Goal: Task Accomplishment & Management: Manage account settings

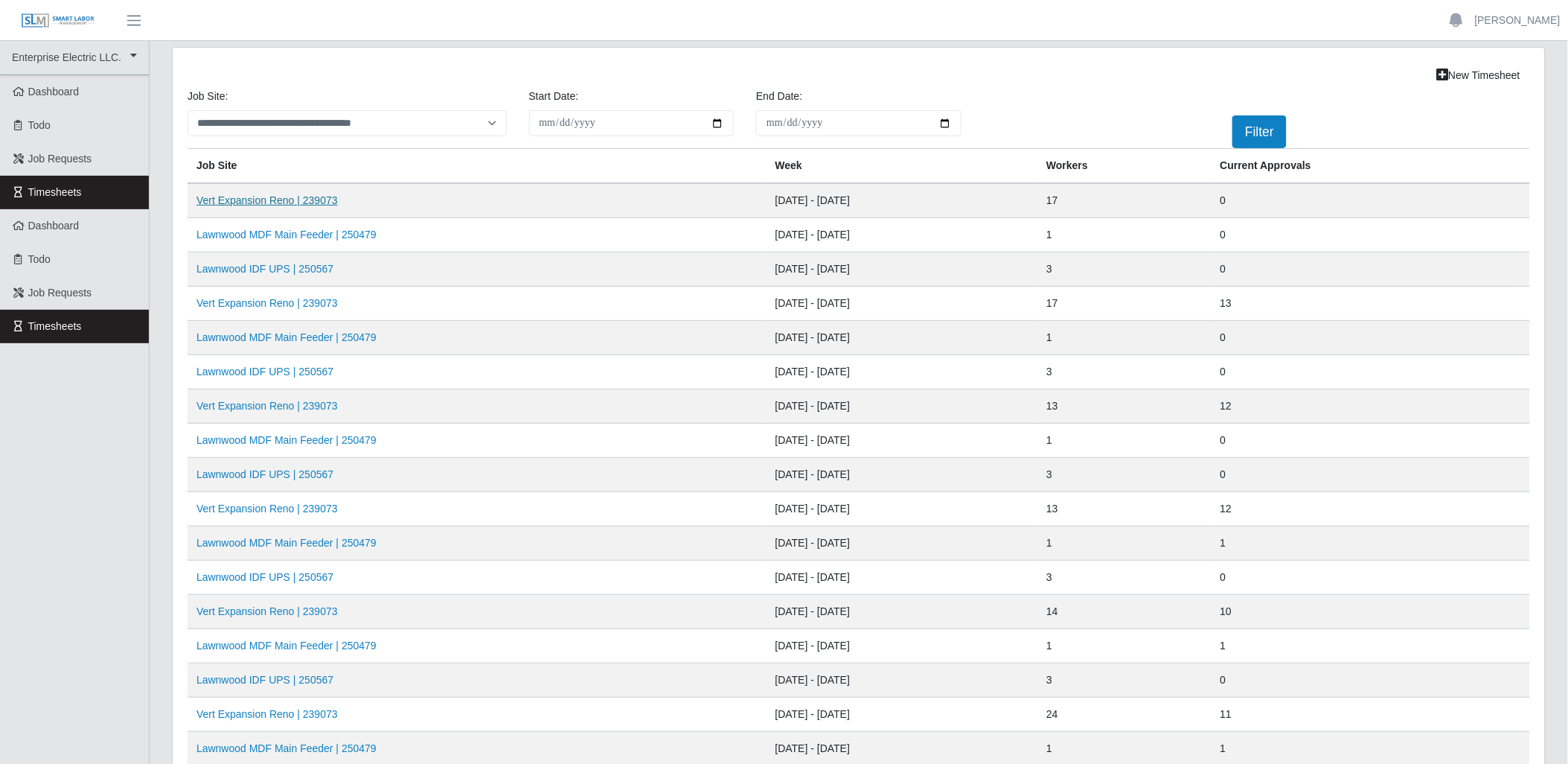
click at [247, 206] on link "Vert Expansion Reno | 239073" at bounding box center [267, 200] width 141 height 12
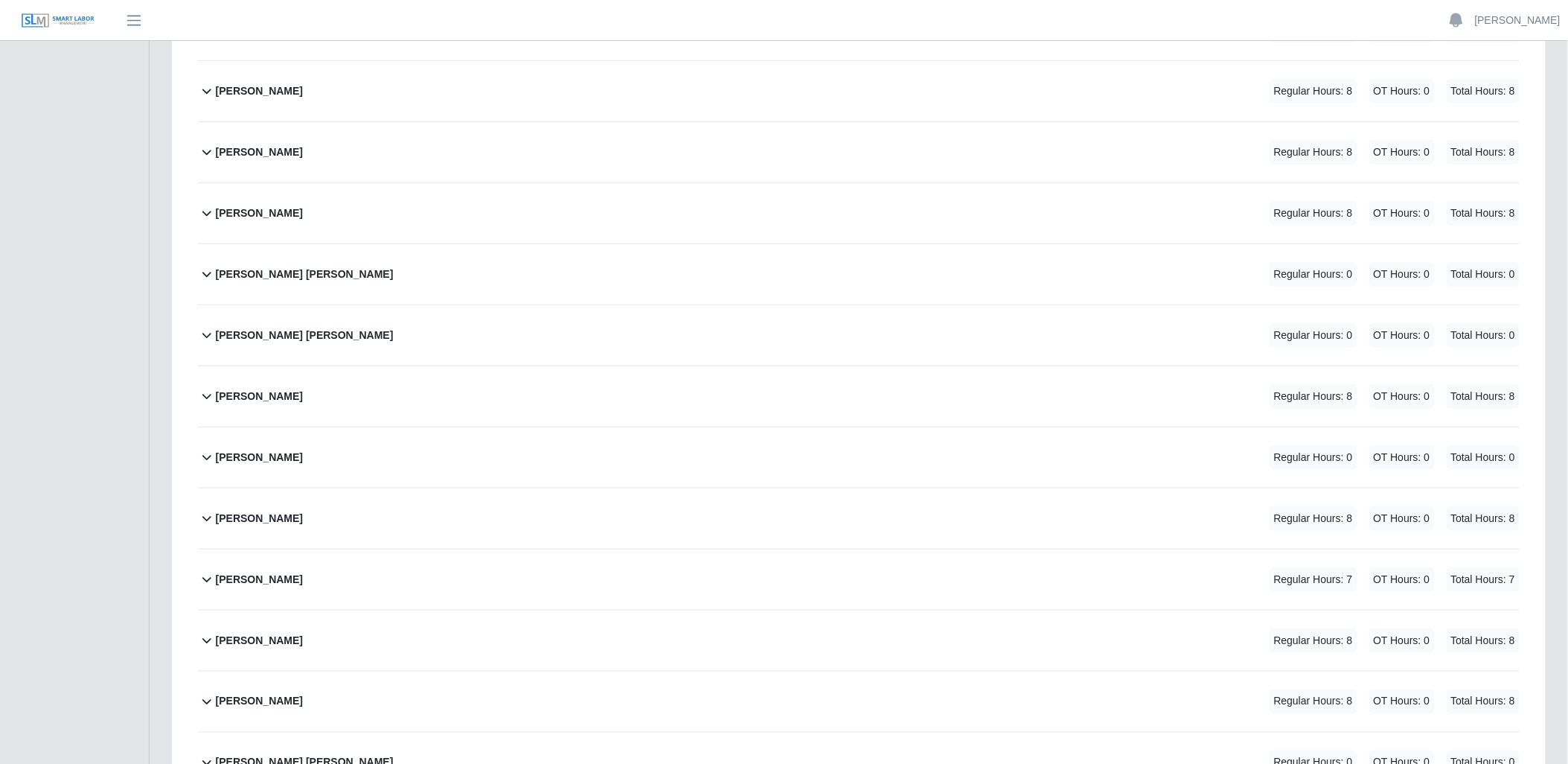
scroll to position [331, 0]
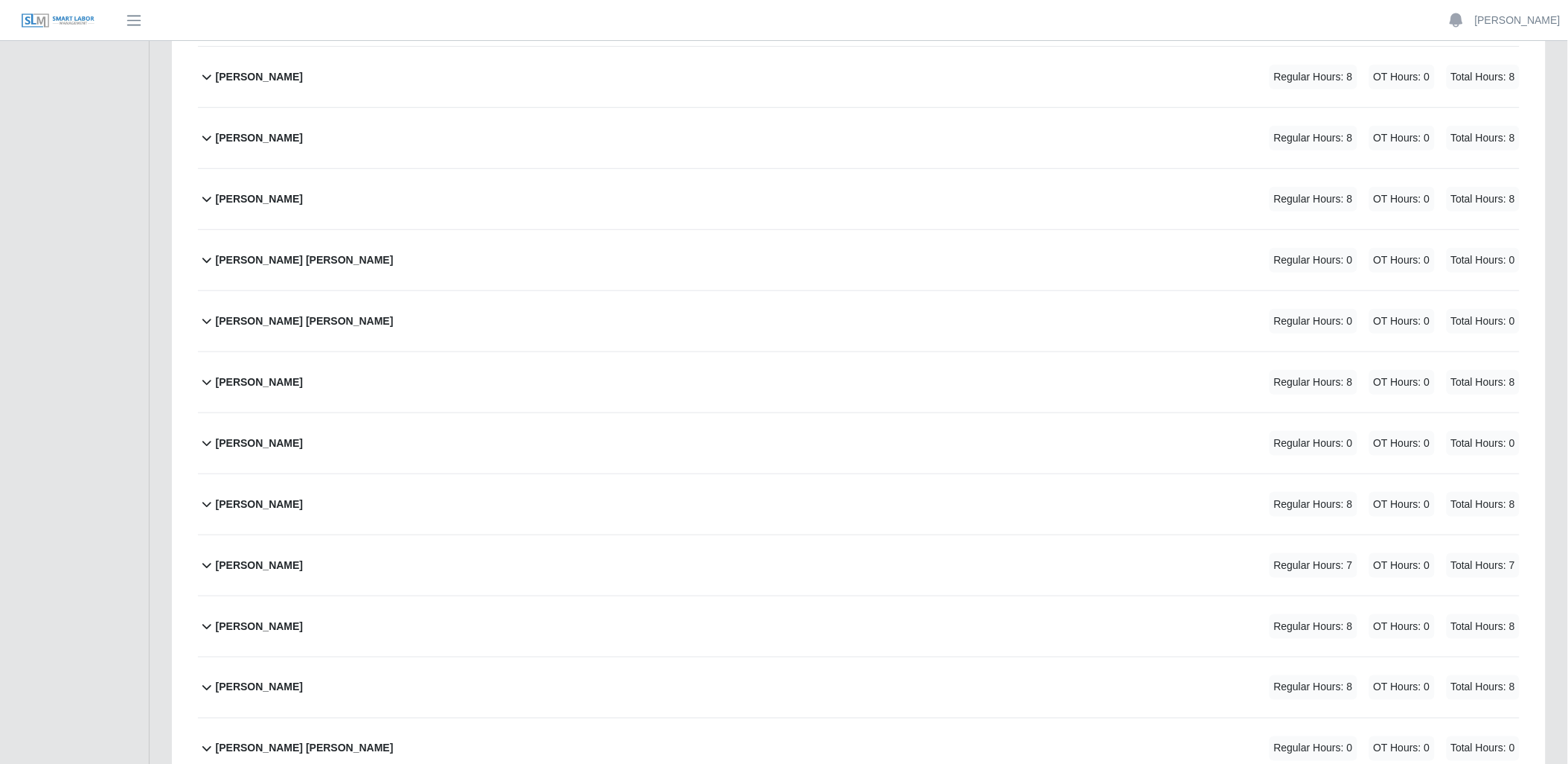
click at [209, 497] on icon at bounding box center [207, 504] width 18 height 18
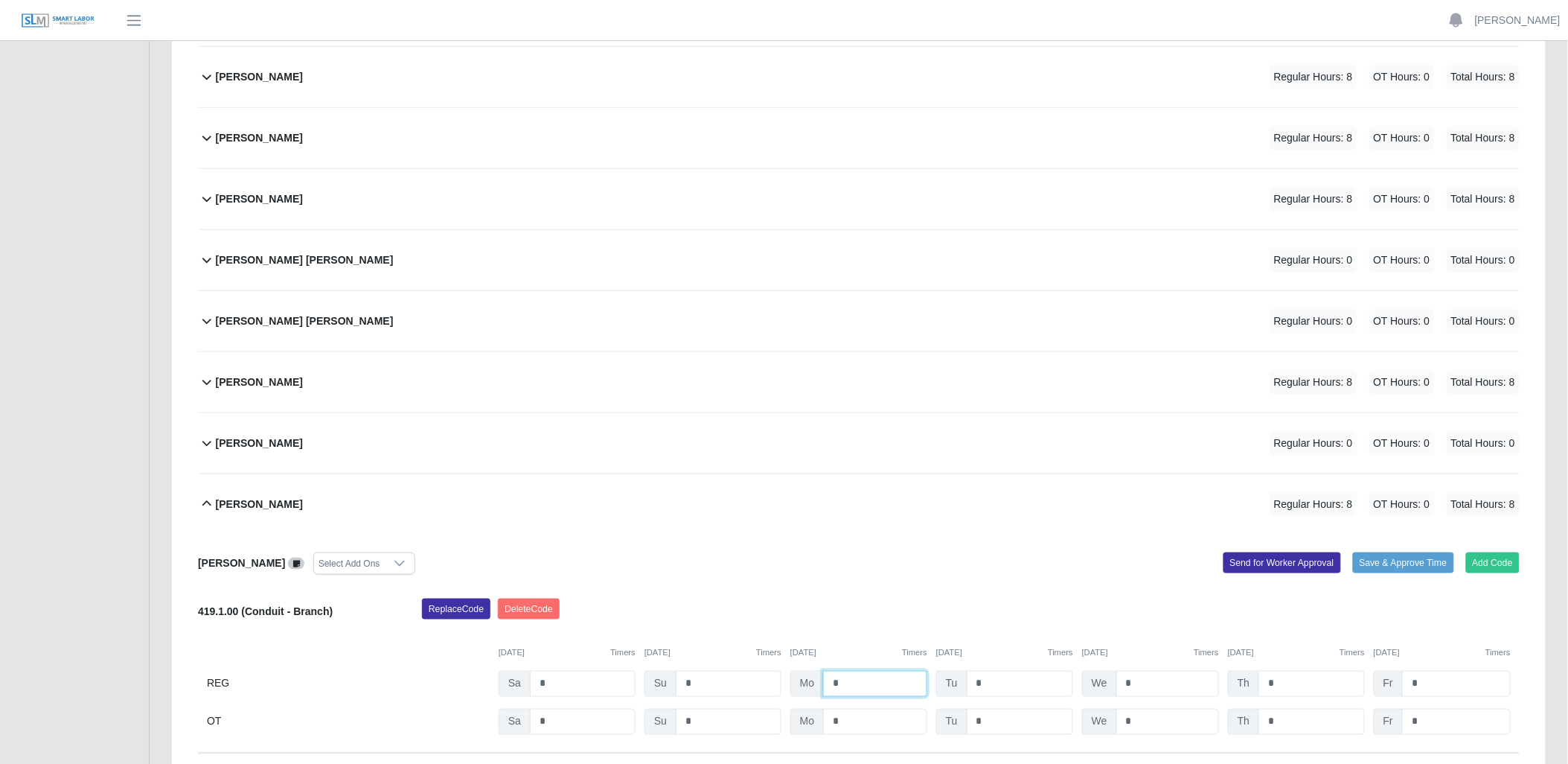
click at [872, 680] on input "*" at bounding box center [875, 684] width 104 height 26
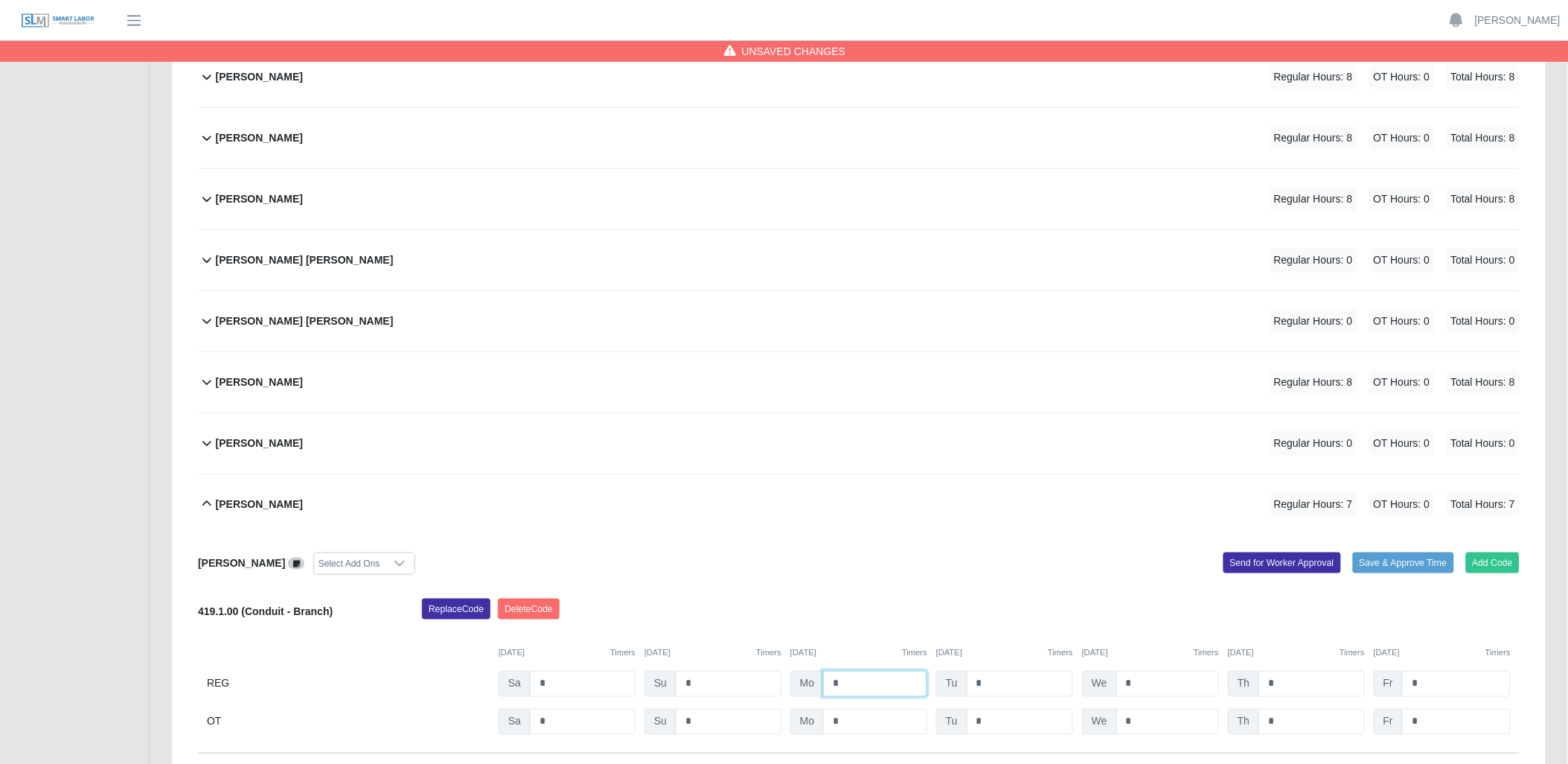
type input "*"
click at [300, 562] on icon at bounding box center [297, 564] width 6 height 8
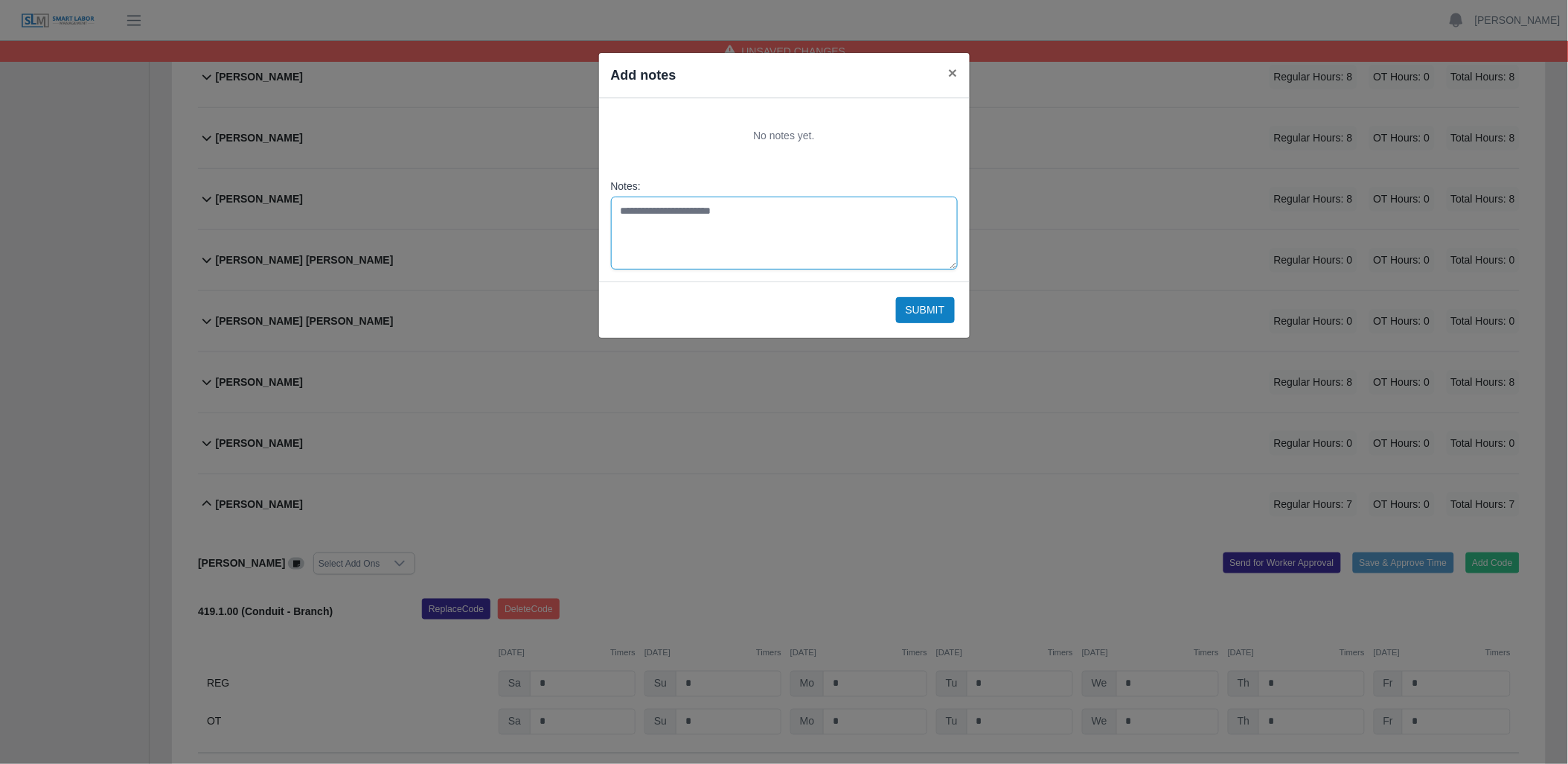
click at [685, 224] on textarea "Notes:" at bounding box center [784, 233] width 347 height 73
type textarea "**********"
click at [908, 306] on button "Submit" at bounding box center [925, 310] width 58 height 26
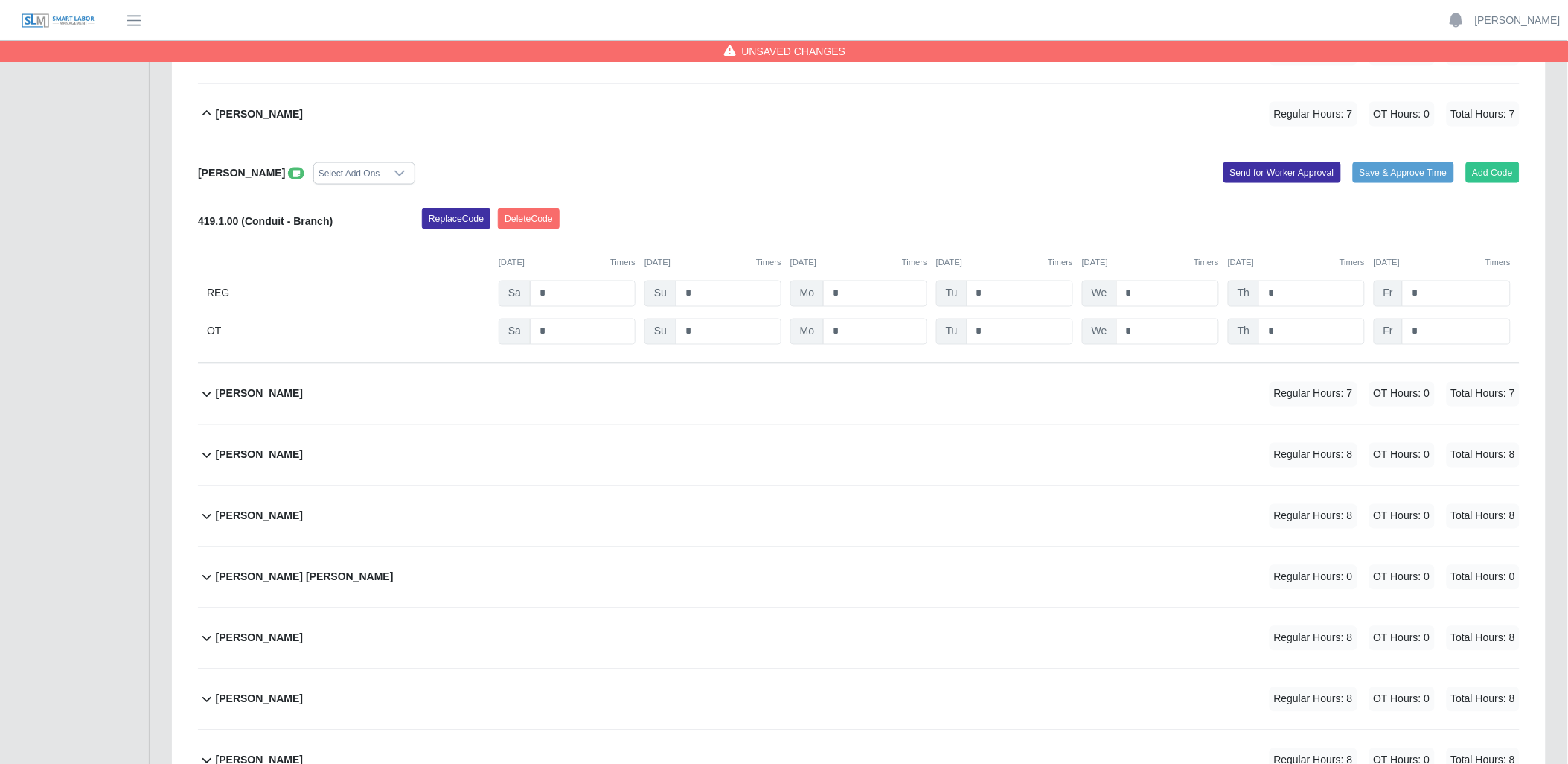
scroll to position [920, 0]
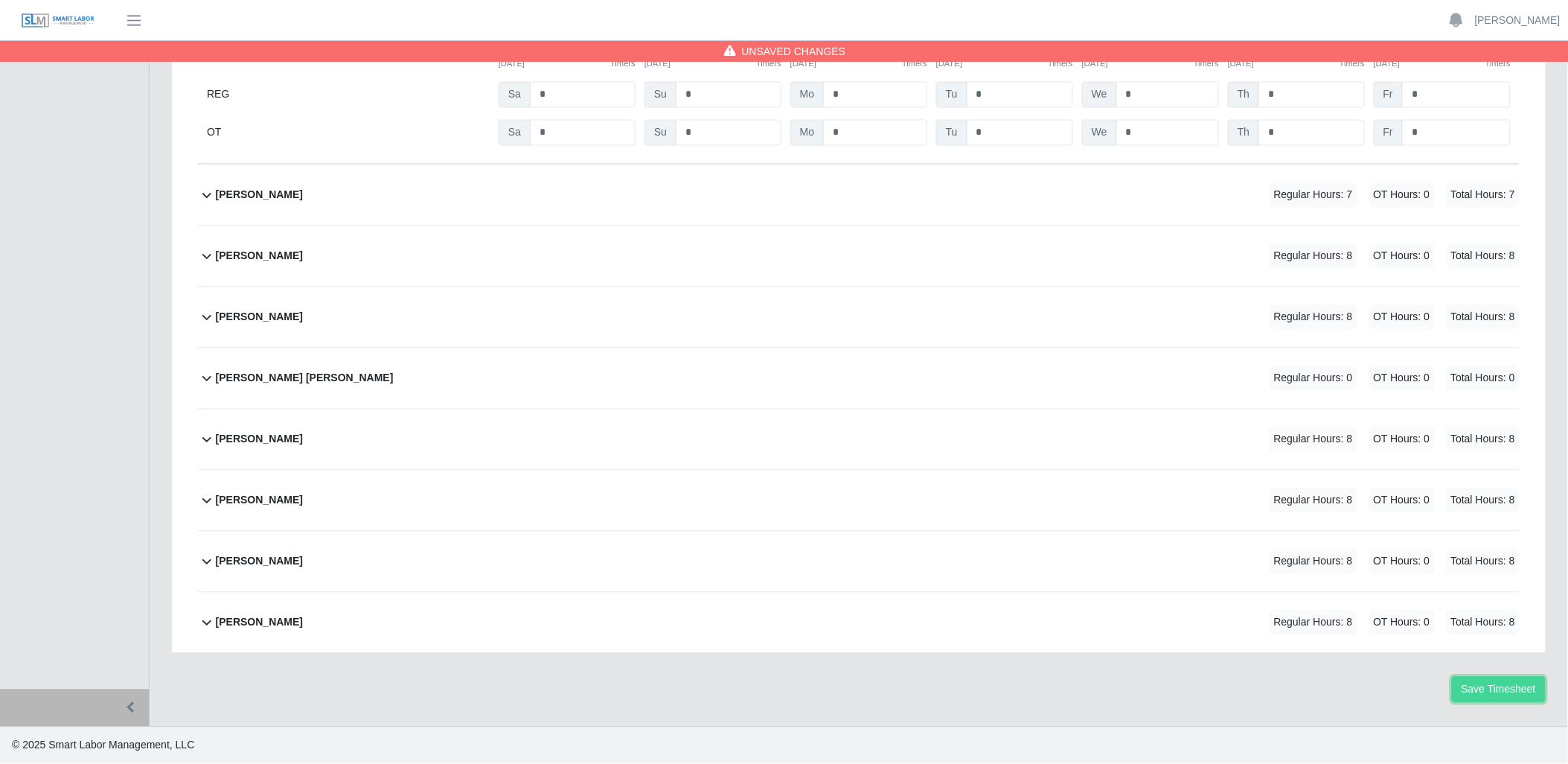
click at [1505, 694] on button "Save Timesheet" at bounding box center [1498, 689] width 93 height 26
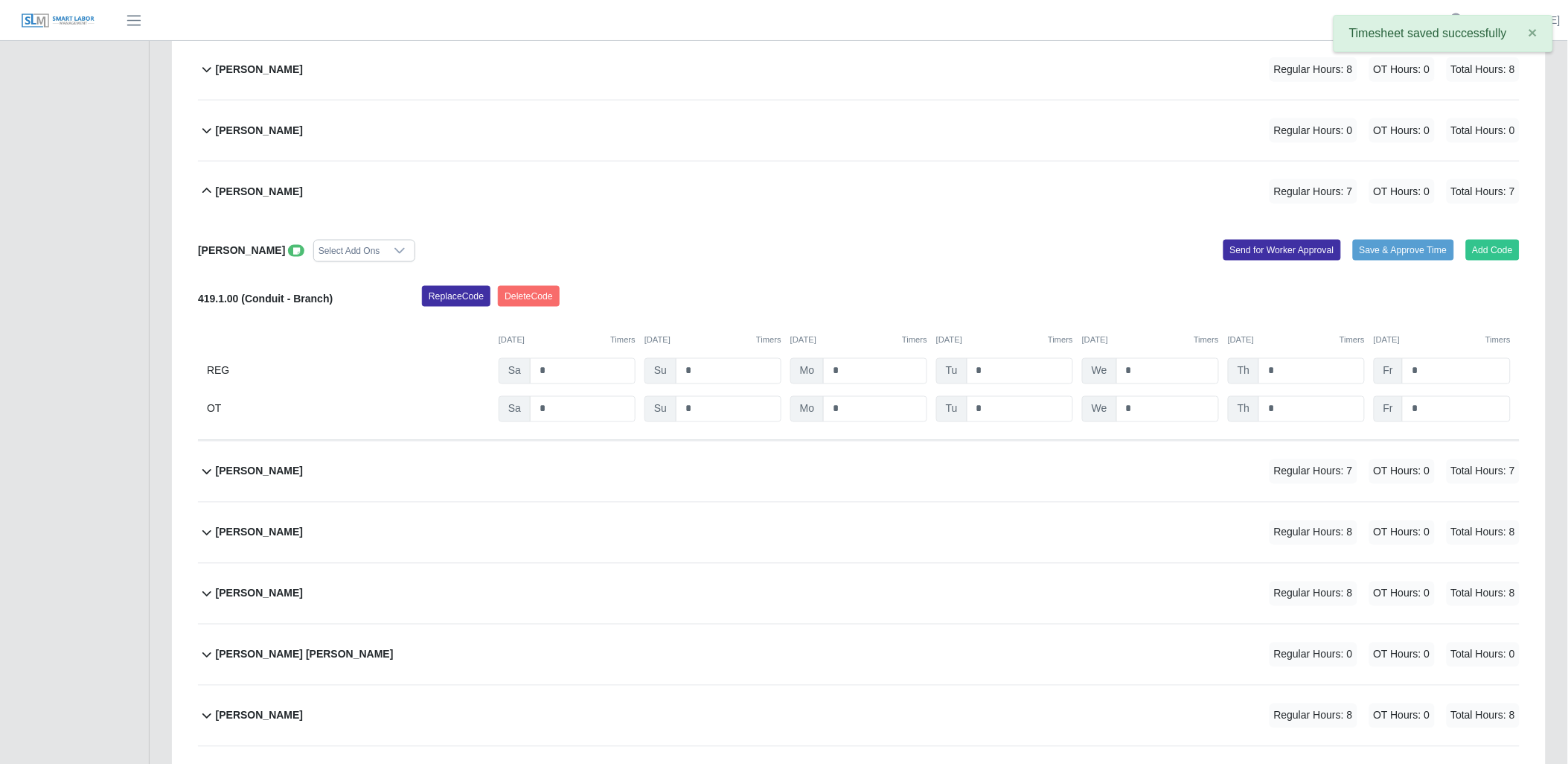
scroll to position [589, 0]
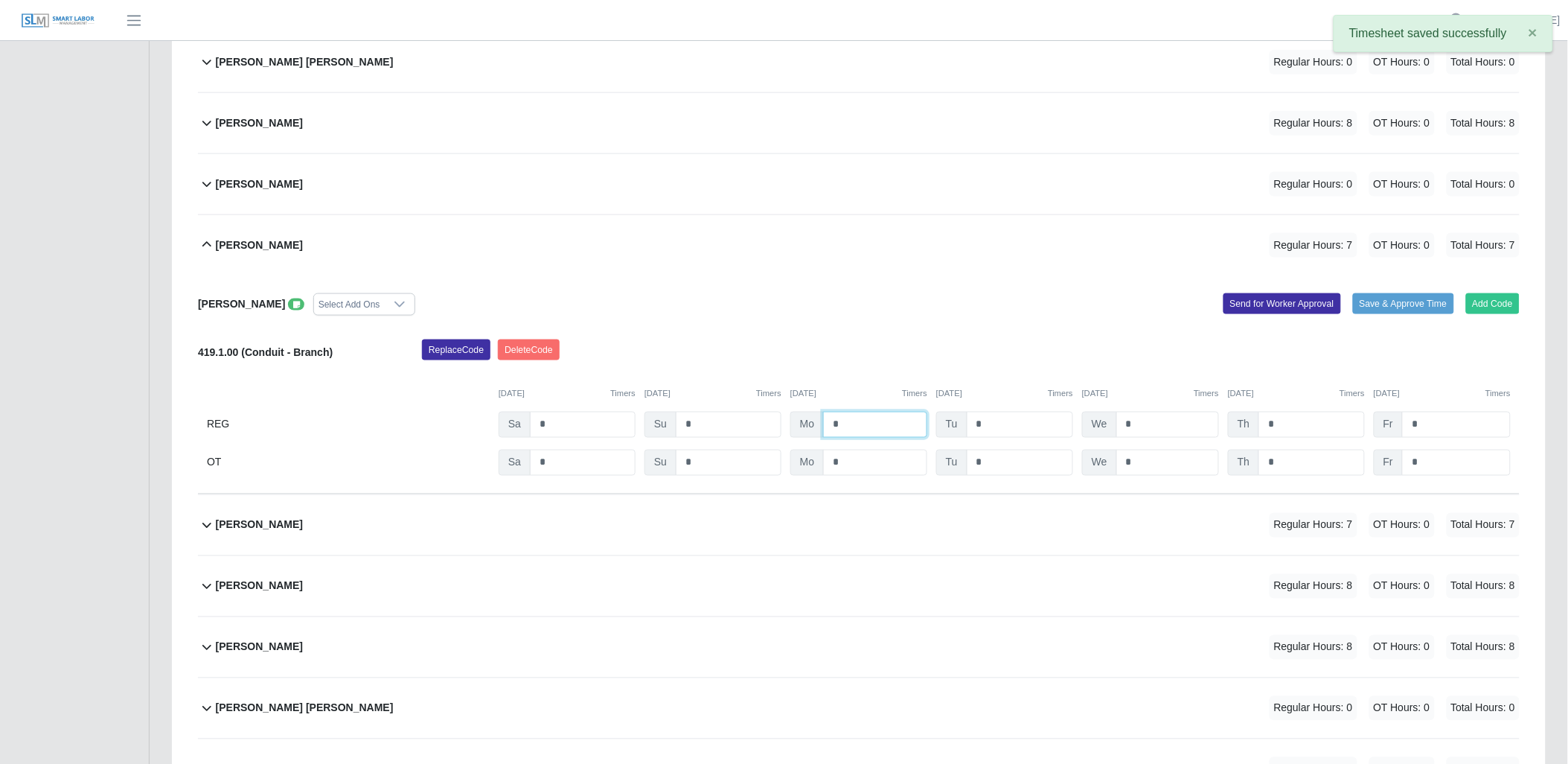
click at [861, 428] on input "*" at bounding box center [875, 424] width 104 height 26
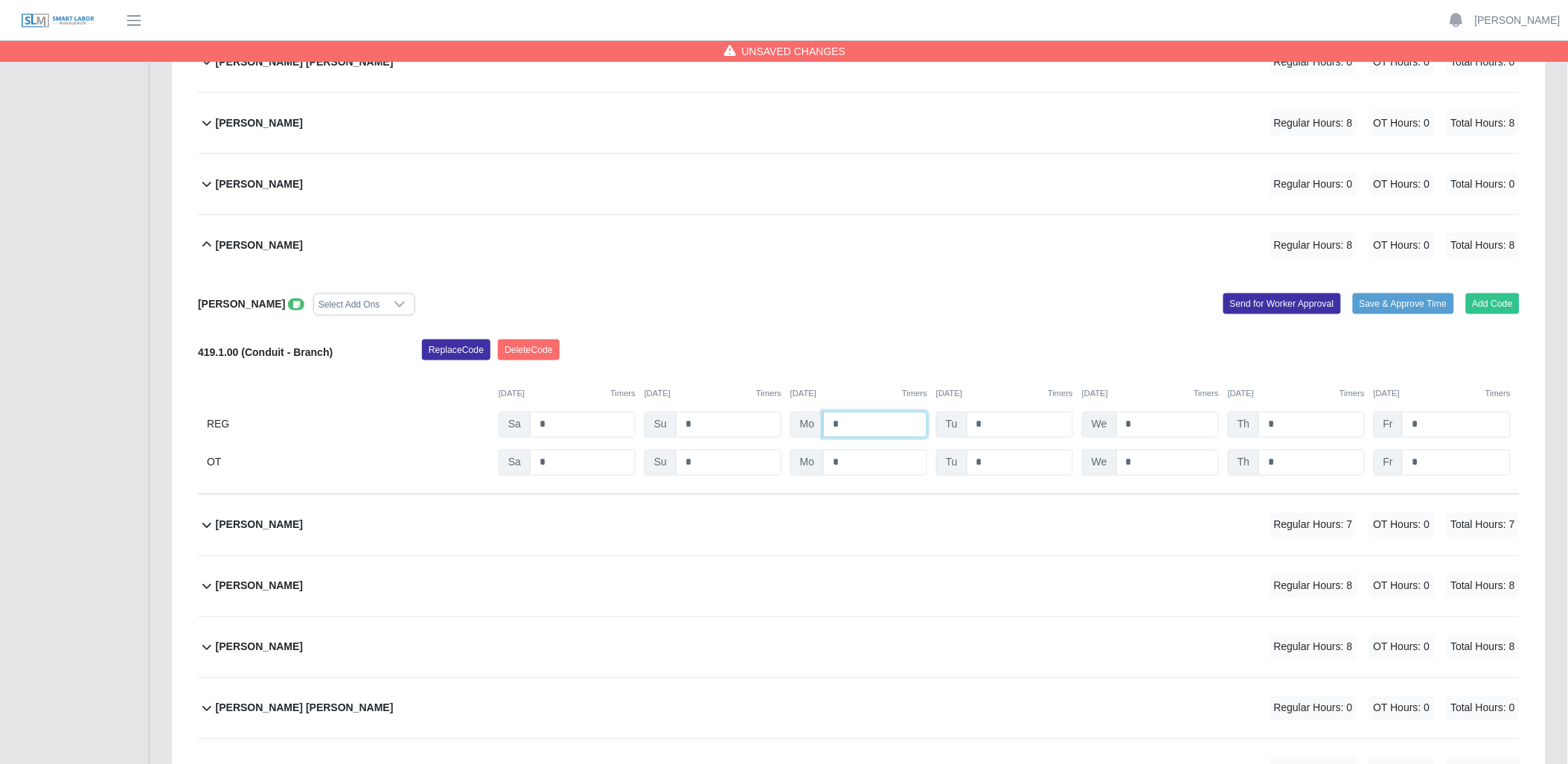
type input "*"
click at [1059, 606] on div "Lloyd Blake Regular Hours: 8 OT Hours: 0 Total Hours: 8" at bounding box center [868, 586] width 1303 height 60
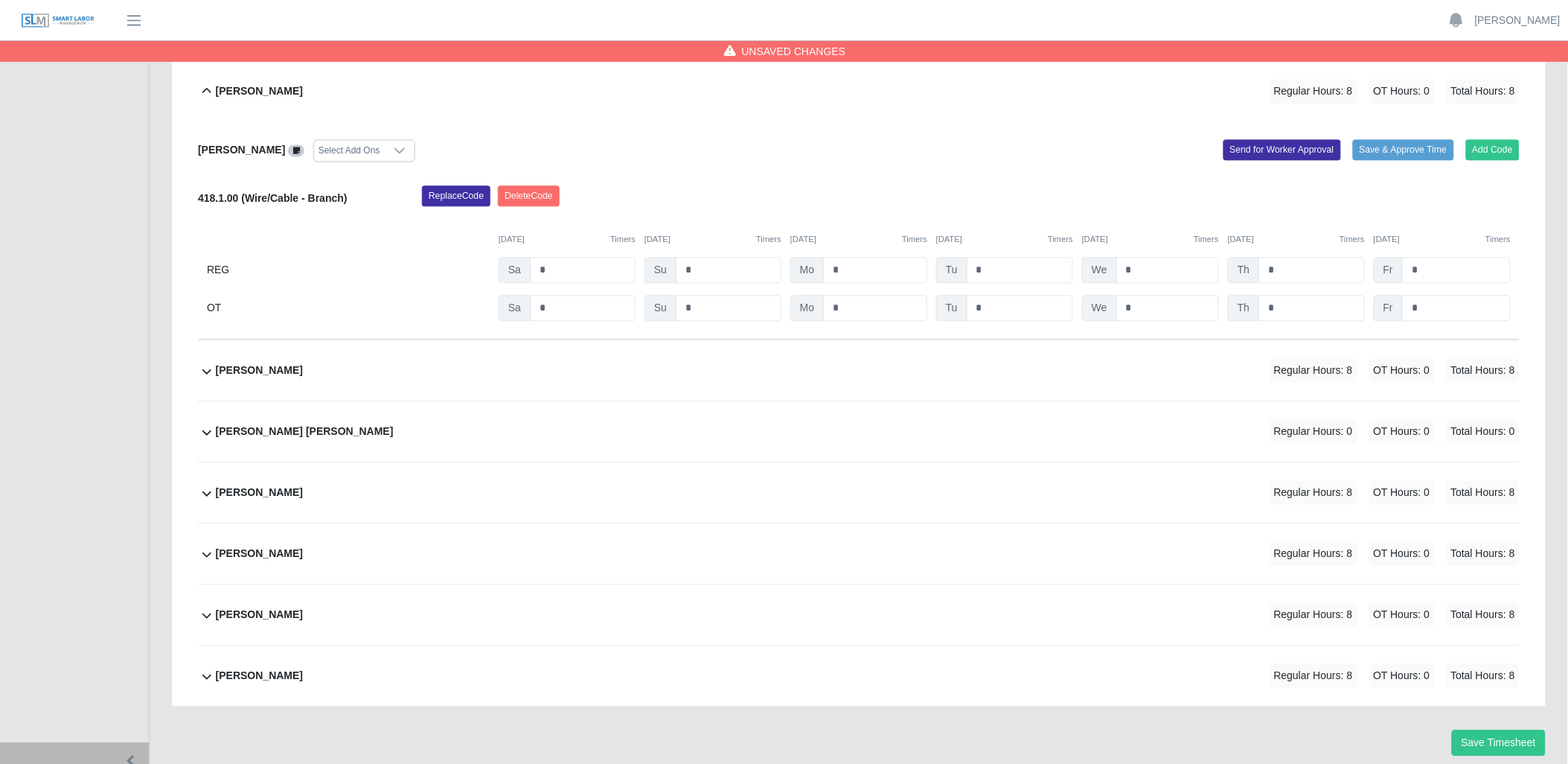
scroll to position [1139, 0]
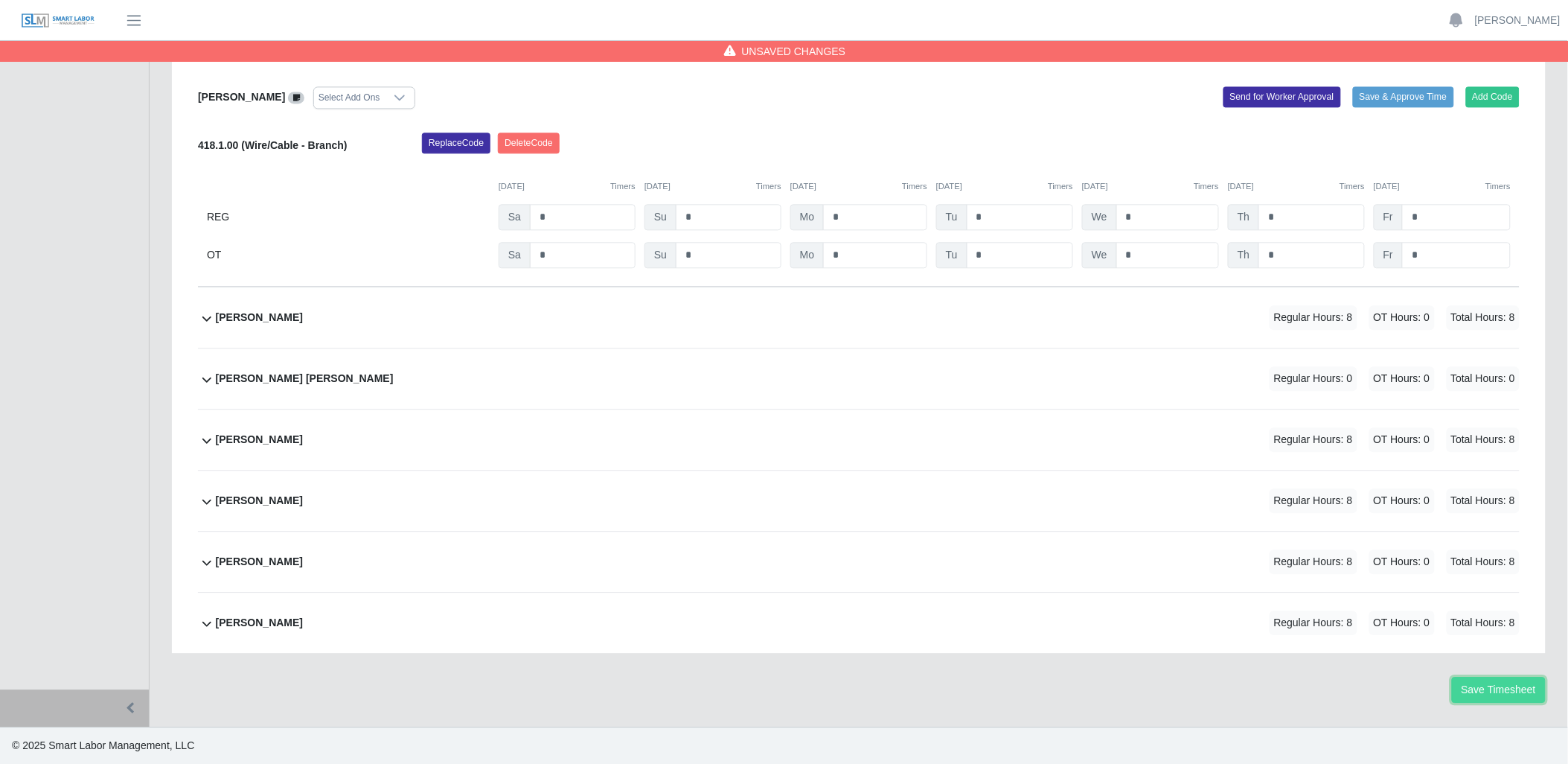
click at [1480, 680] on button "Save Timesheet" at bounding box center [1498, 689] width 93 height 26
